Goal: Task Accomplishment & Management: Manage account settings

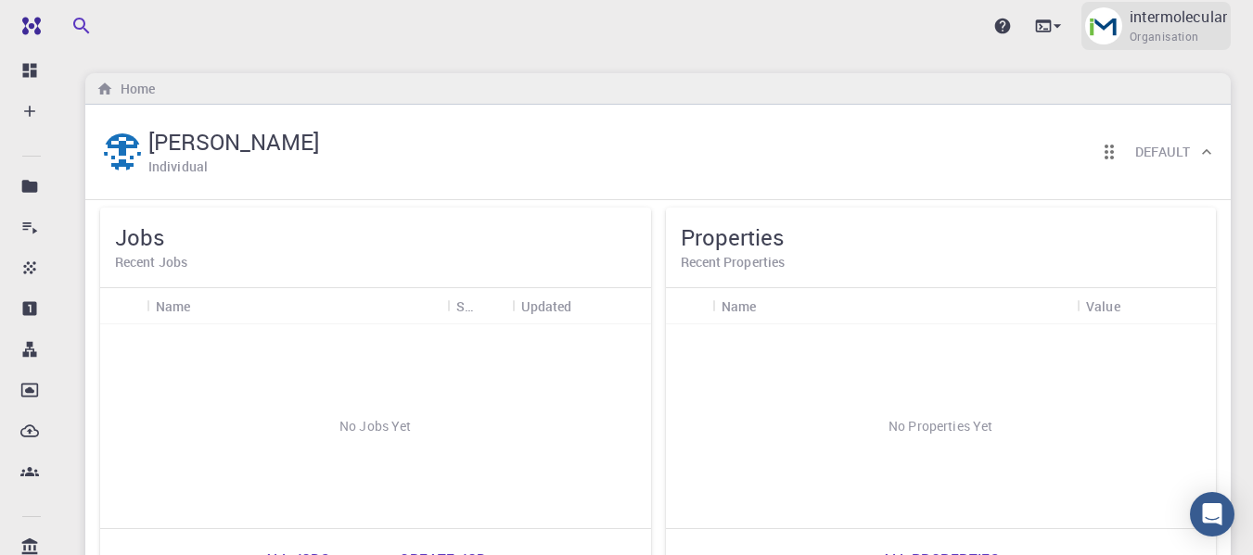
click at [1189, 29] on span "Organisation" at bounding box center [1165, 37] width 70 height 19
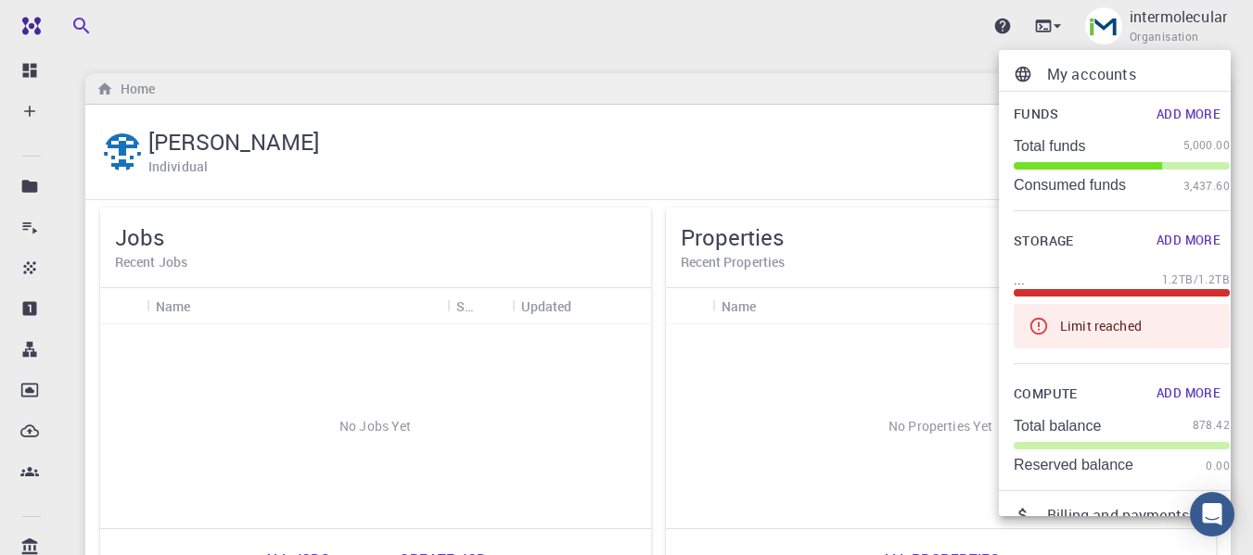
click at [1074, 73] on p "My accounts" at bounding box center [1138, 74] width 183 height 22
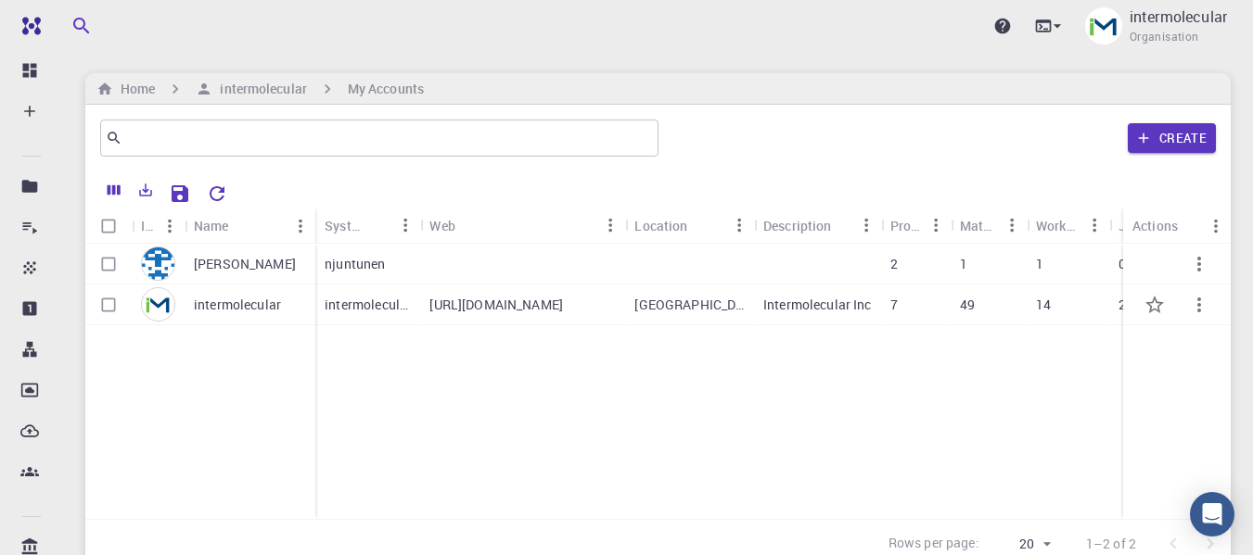
click at [211, 308] on p "intermolecular" at bounding box center [237, 305] width 87 height 19
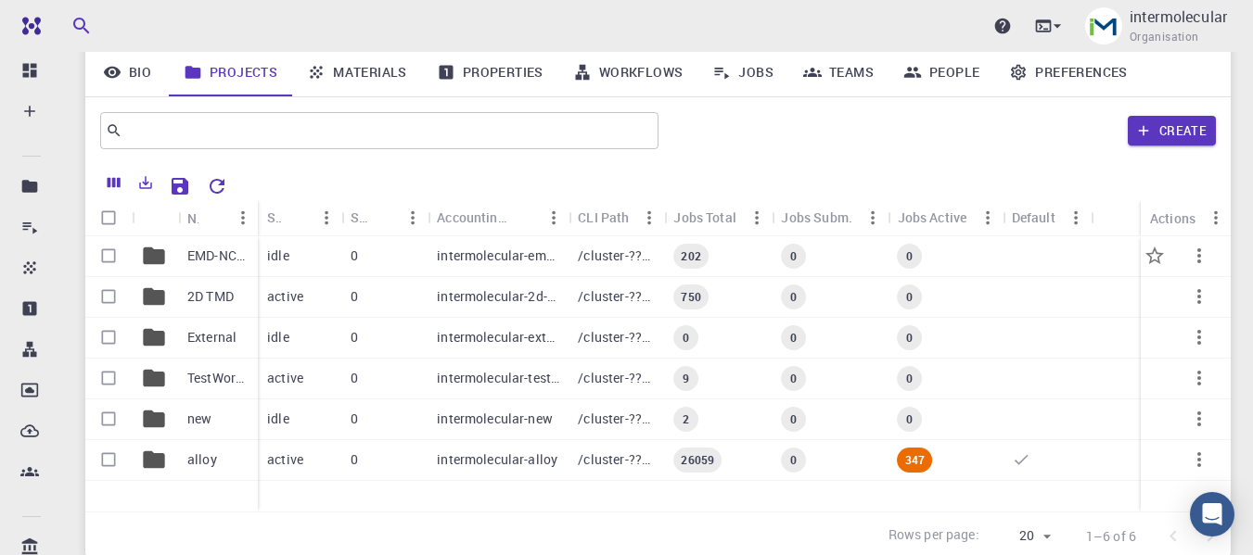
scroll to position [18, 0]
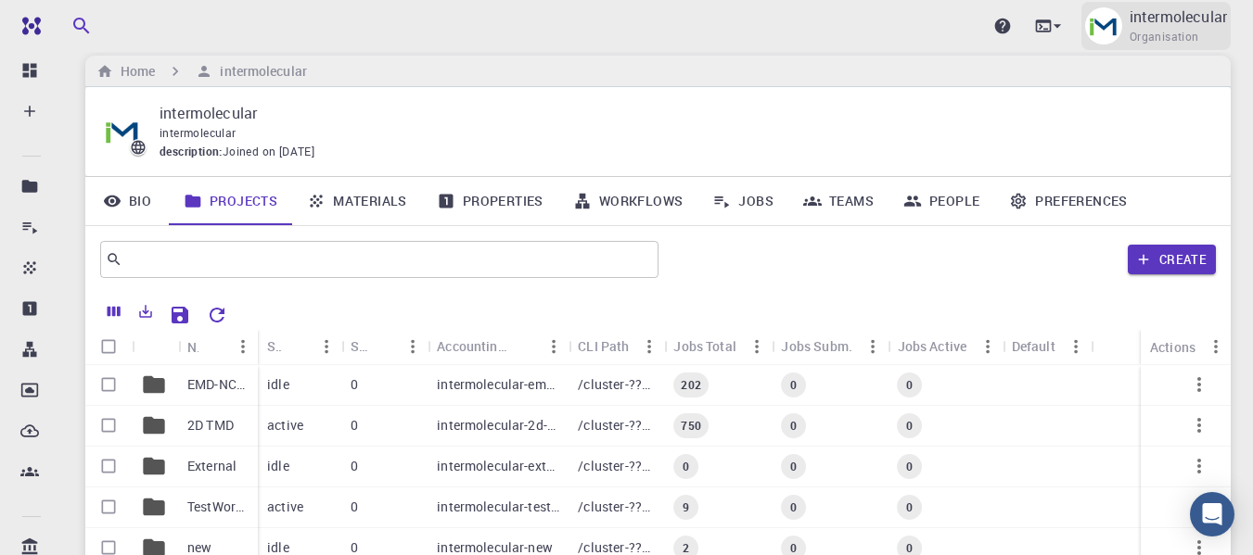
click at [1188, 20] on p "intermolecular" at bounding box center [1178, 17] width 97 height 22
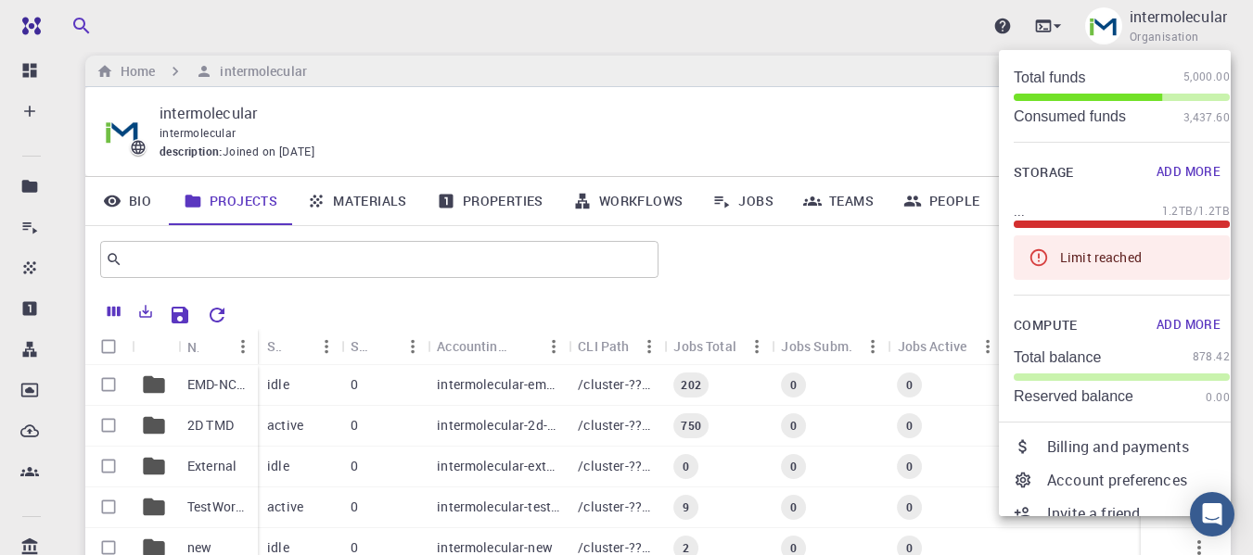
scroll to position [139, 0]
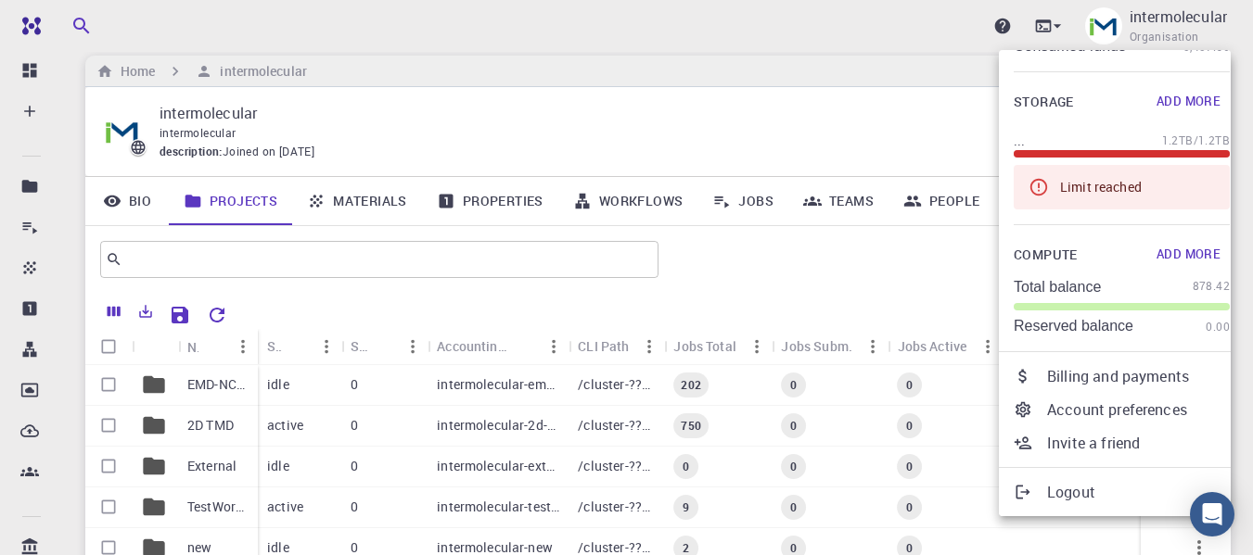
click at [1116, 383] on p "Billing and payments" at bounding box center [1138, 376] width 183 height 22
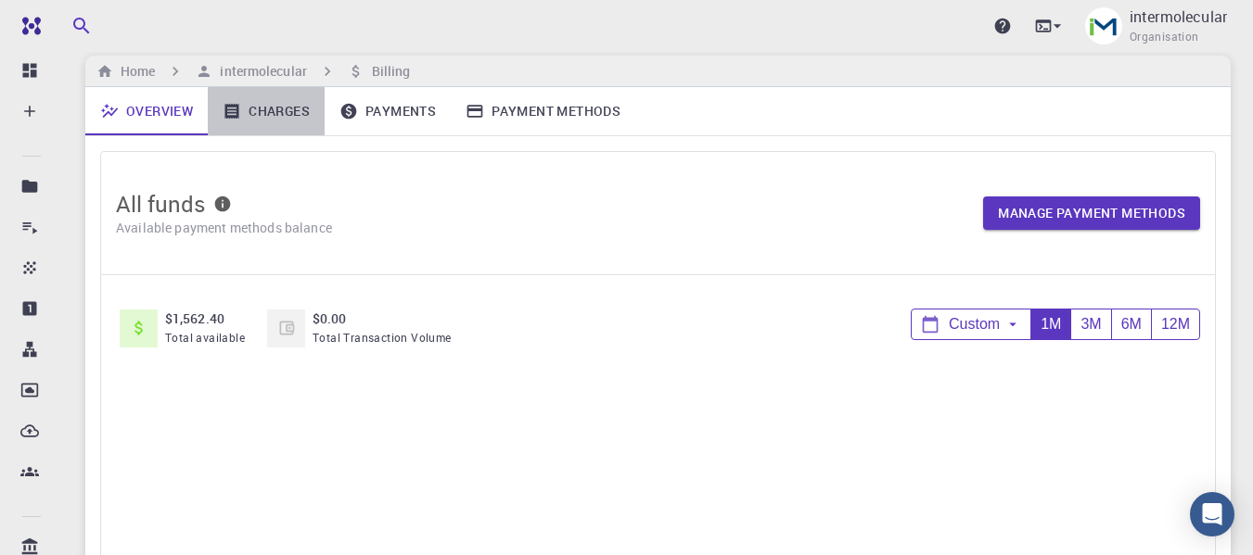
click at [283, 108] on link "Charges" at bounding box center [266, 111] width 117 height 48
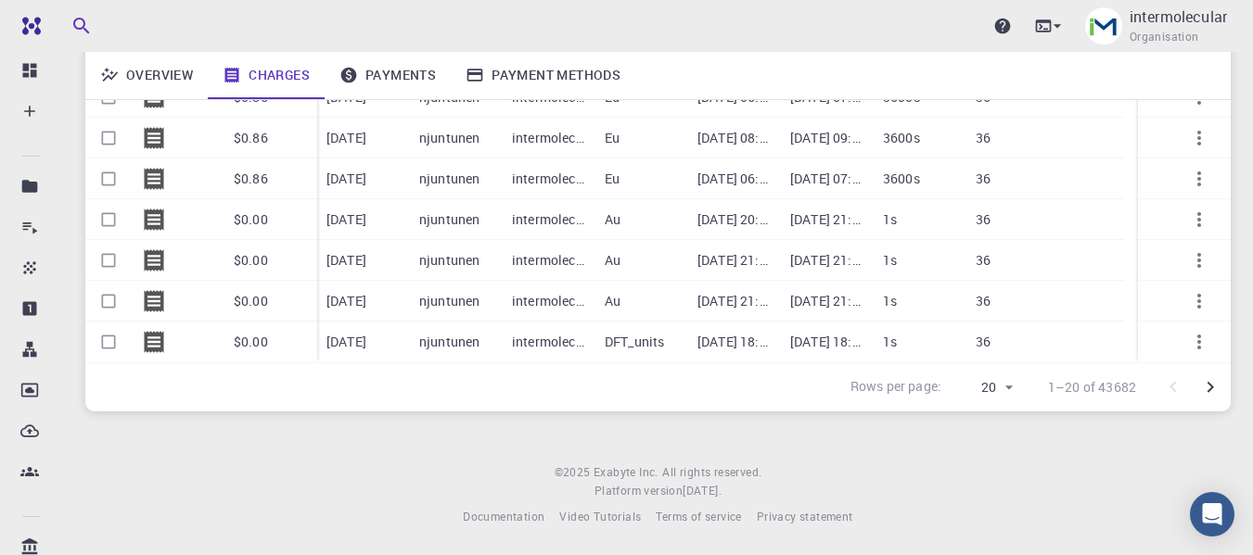
scroll to position [206, 0]
click at [1005, 393] on body "Ent Dashboard Create New Job New Material Create Material Upload File Import fr…" at bounding box center [626, 174] width 1253 height 761
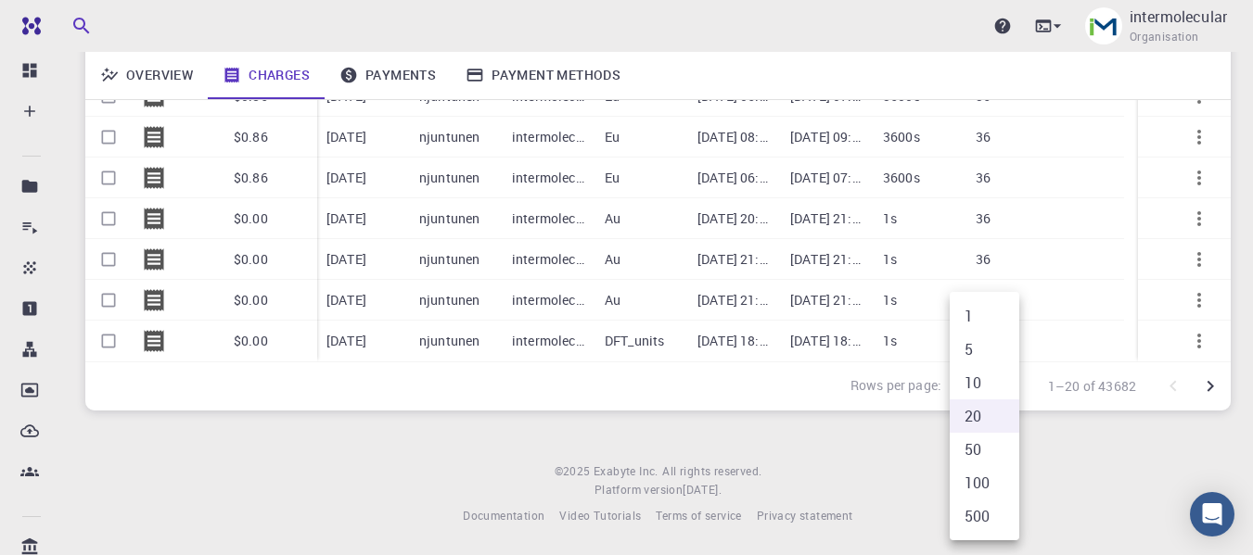
click at [985, 495] on li "100" at bounding box center [985, 482] width 70 height 33
type input "100"
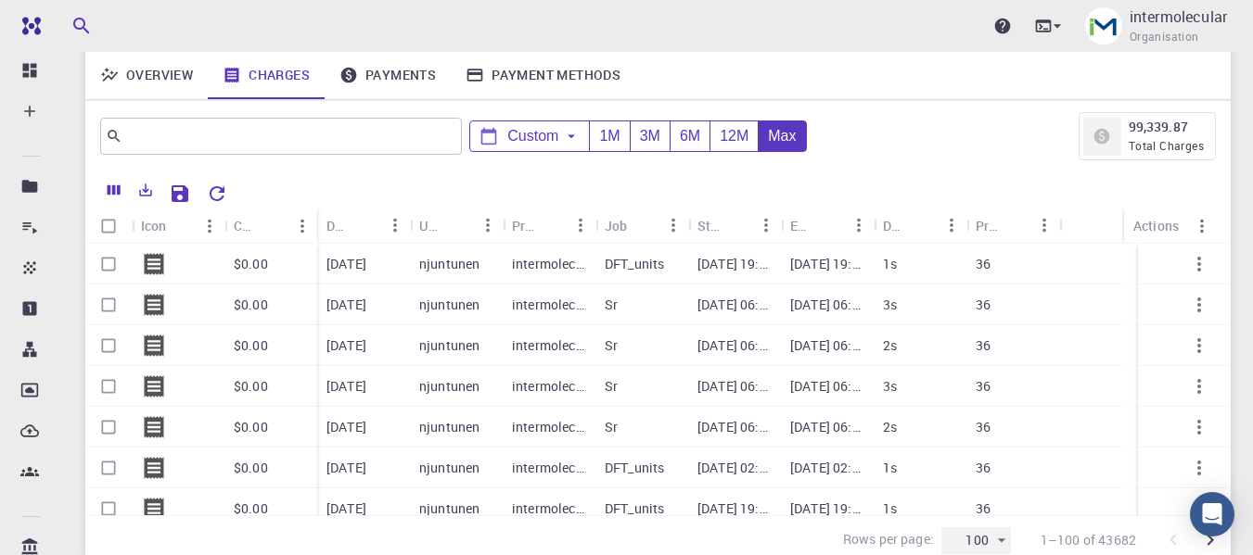
scroll to position [0, 0]
